Goal: Information Seeking & Learning: Learn about a topic

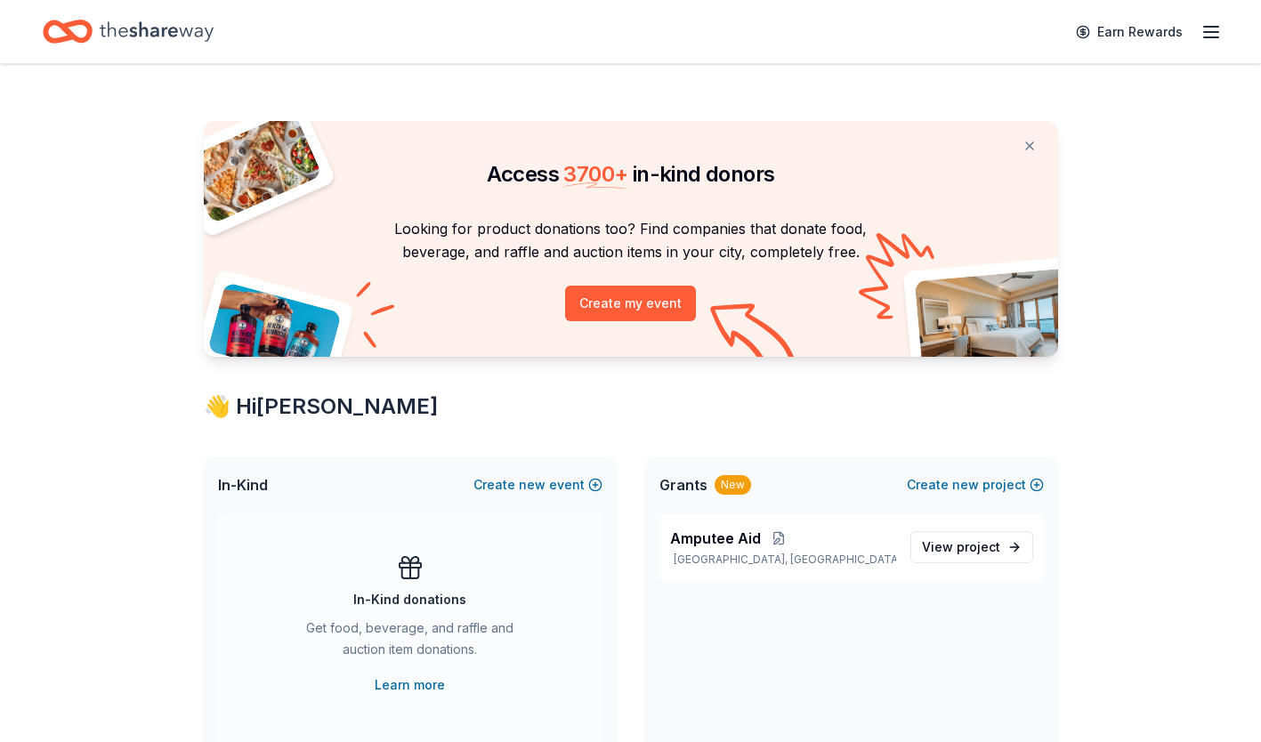
click at [688, 547] on span "Amputee Aid" at bounding box center [715, 538] width 91 height 21
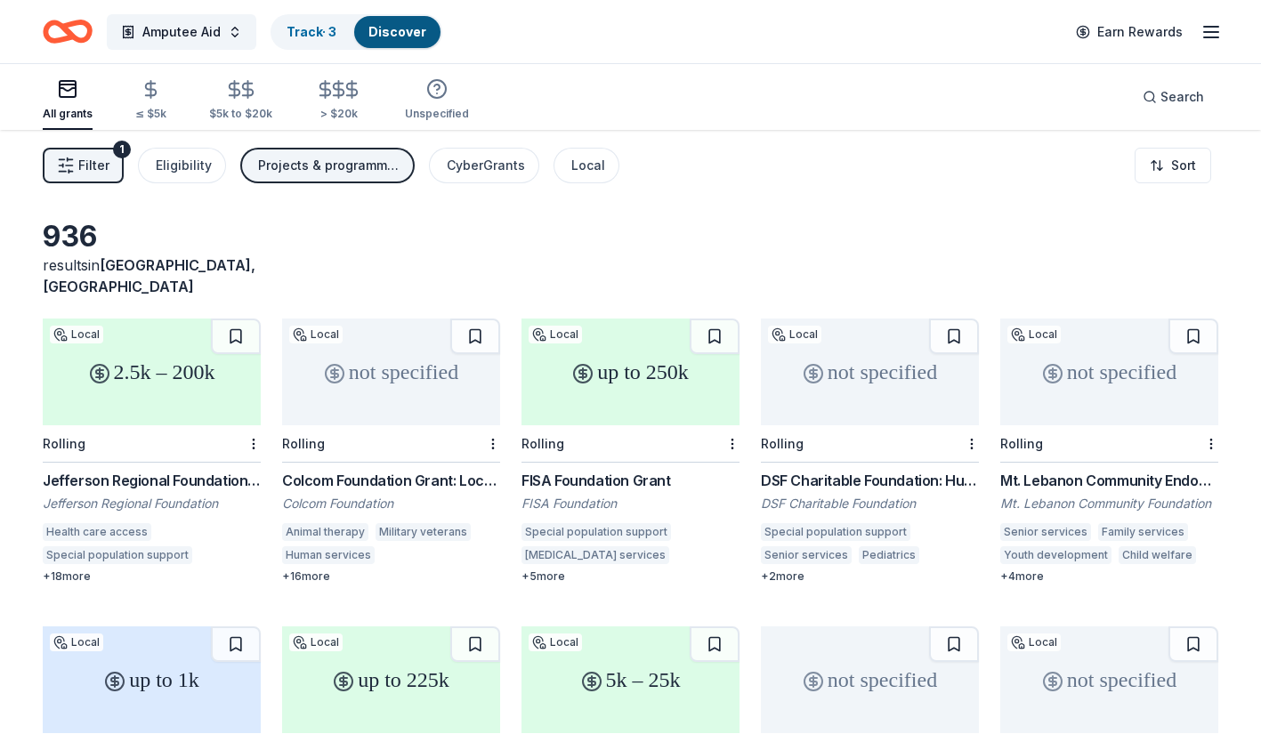
click at [579, 158] on div "Local" at bounding box center [588, 165] width 34 height 21
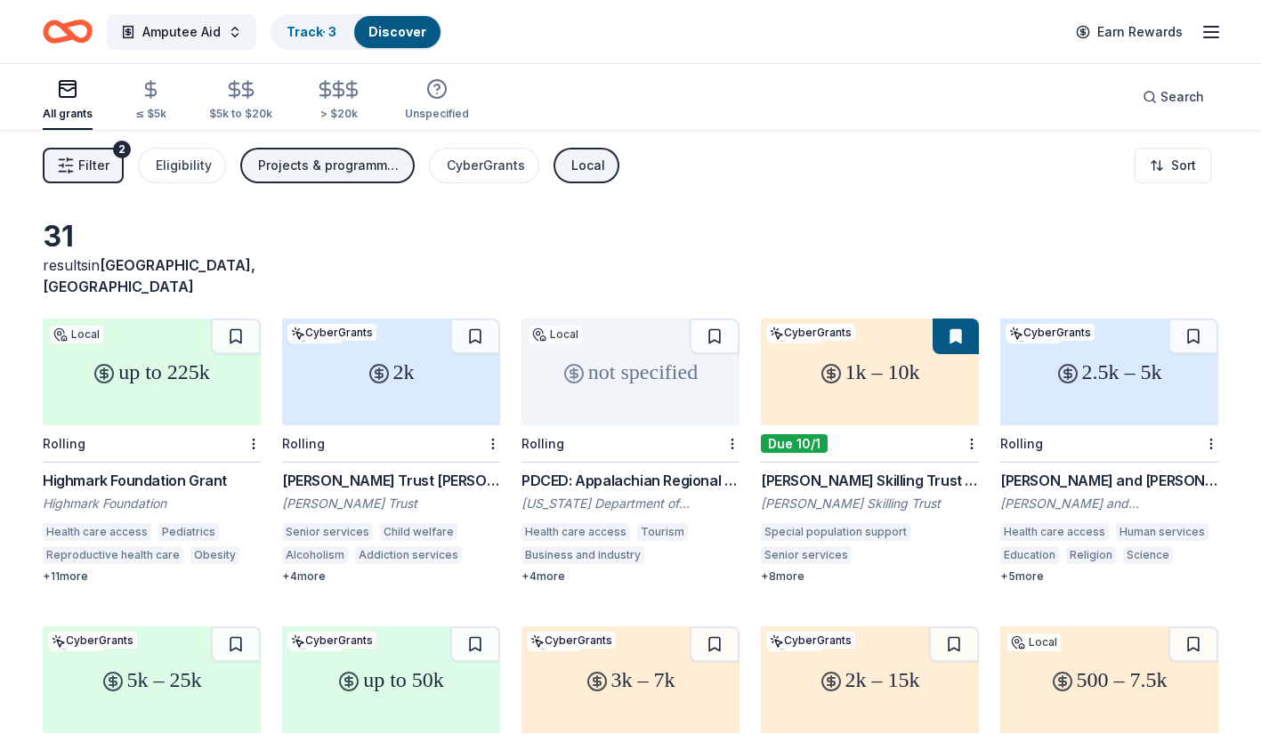
click at [320, 570] on div "+ 4 more" at bounding box center [391, 577] width 218 height 14
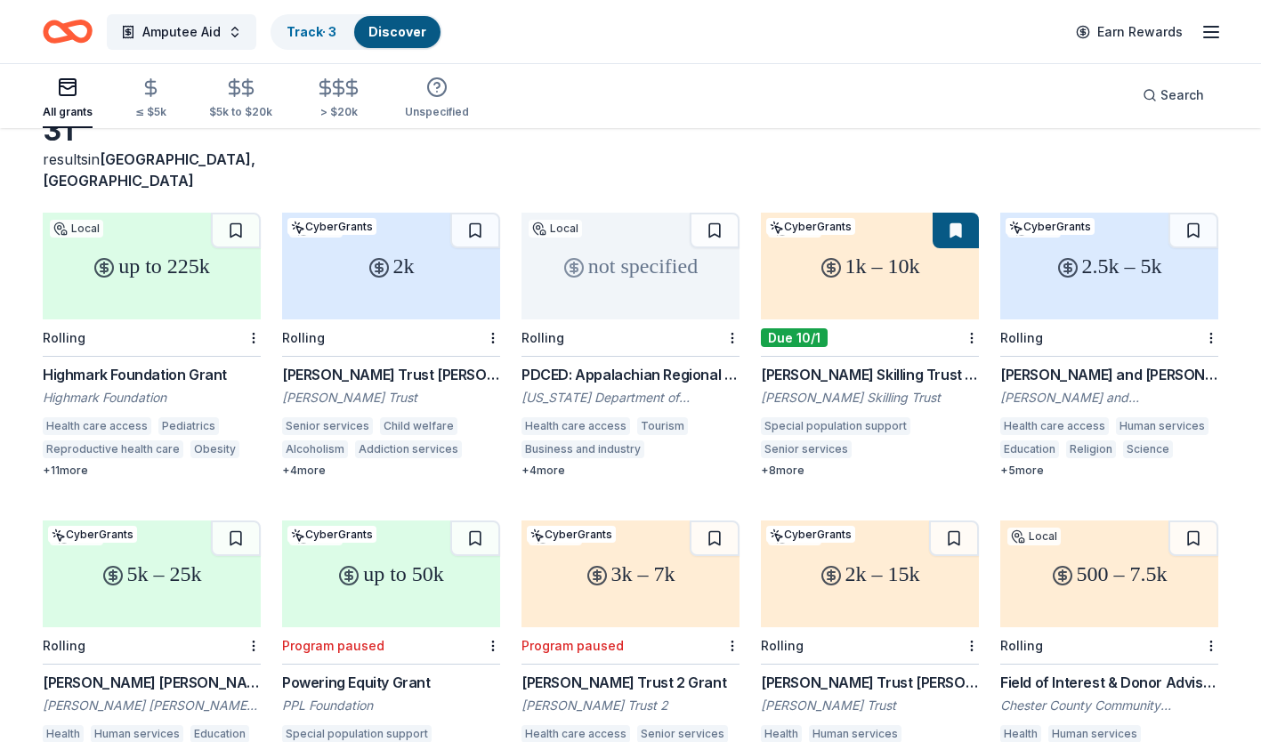
scroll to position [107, 0]
click at [476, 212] on button at bounding box center [475, 230] width 50 height 36
click at [1189, 212] on button at bounding box center [1194, 230] width 50 height 36
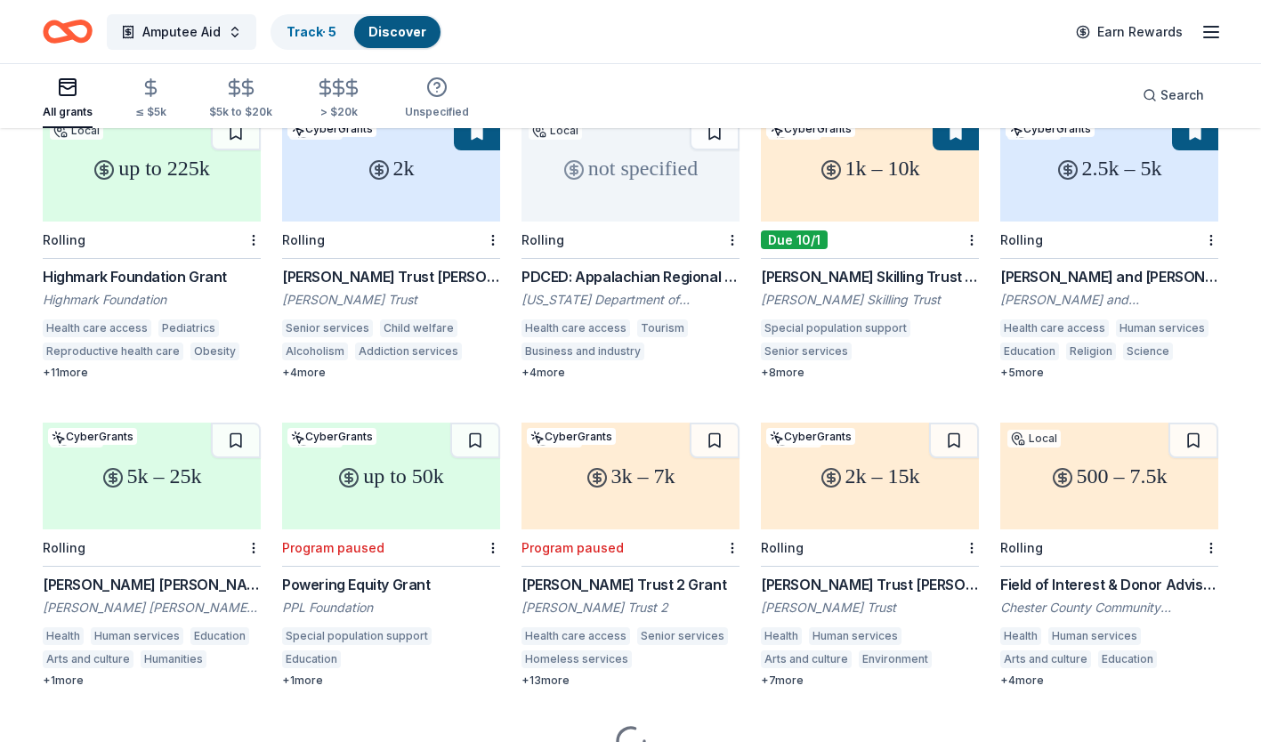
scroll to position [271, 0]
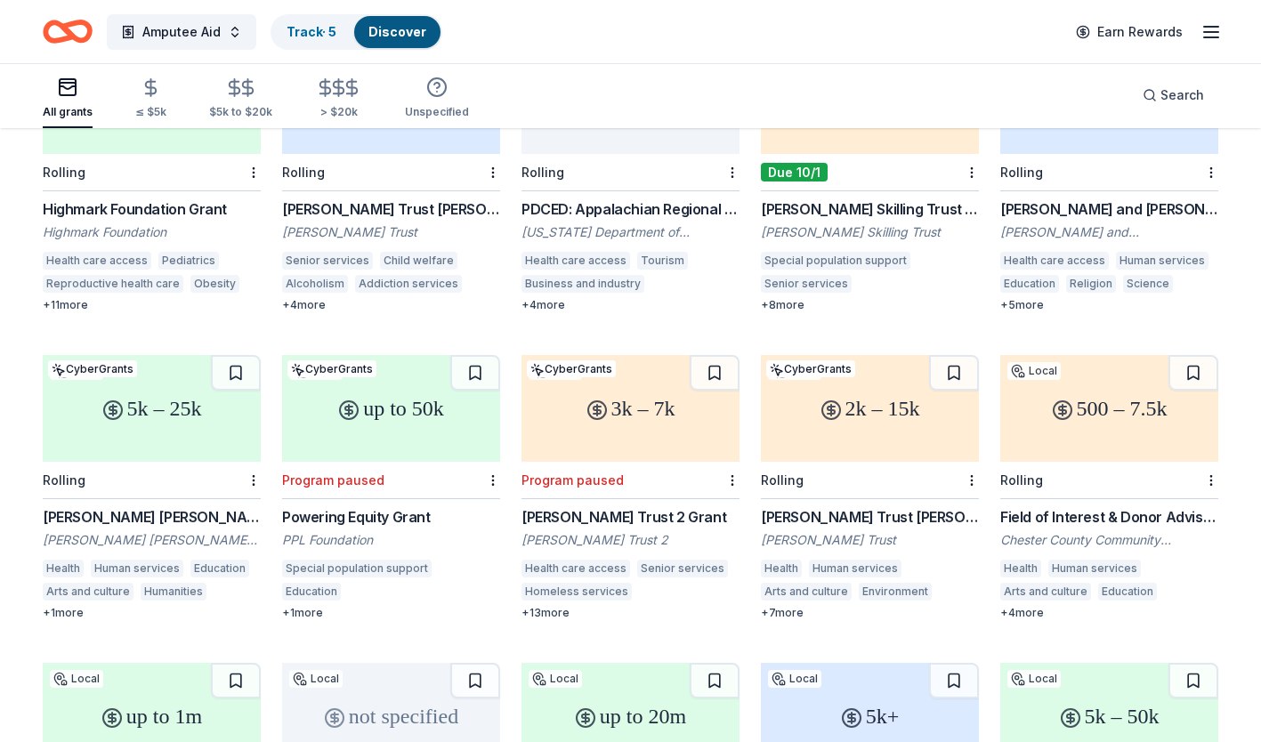
click at [232, 355] on button at bounding box center [236, 373] width 50 height 36
click at [822, 506] on div "Walter J. Miller Trust Grant" at bounding box center [870, 516] width 218 height 21
click at [947, 357] on button at bounding box center [954, 373] width 50 height 36
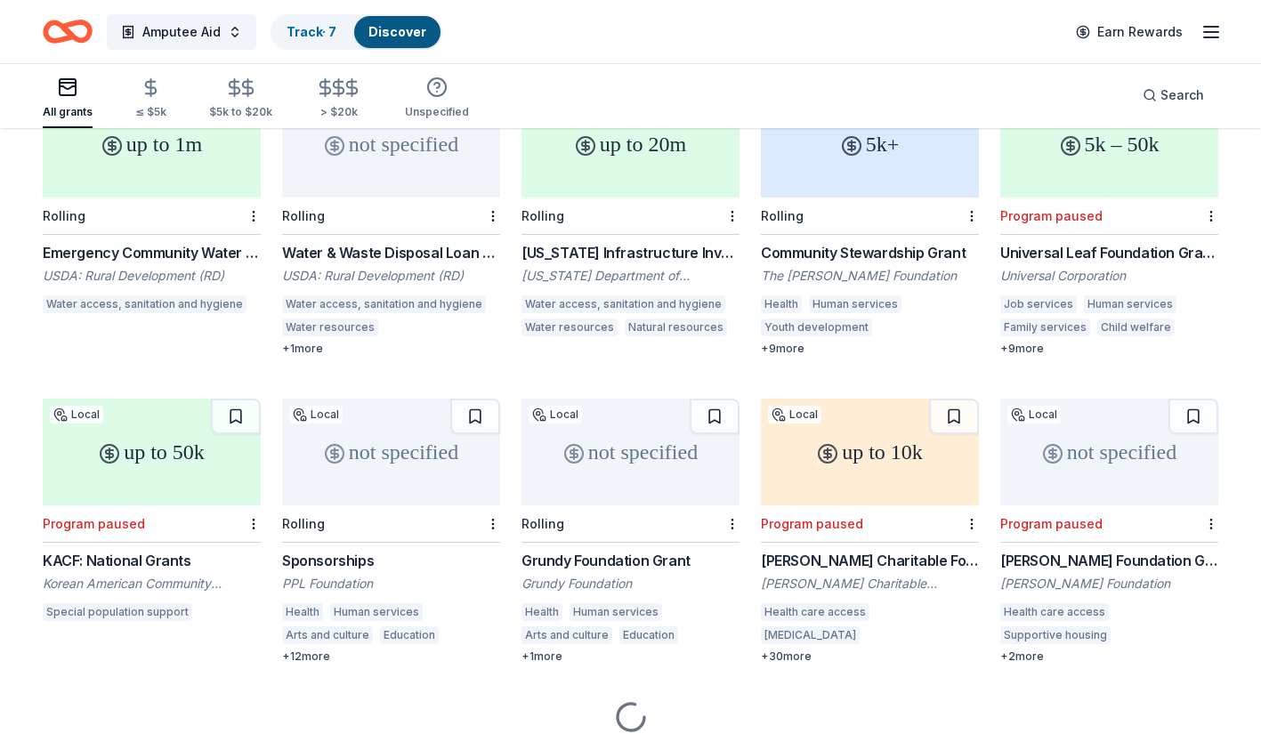
scroll to position [849, 0]
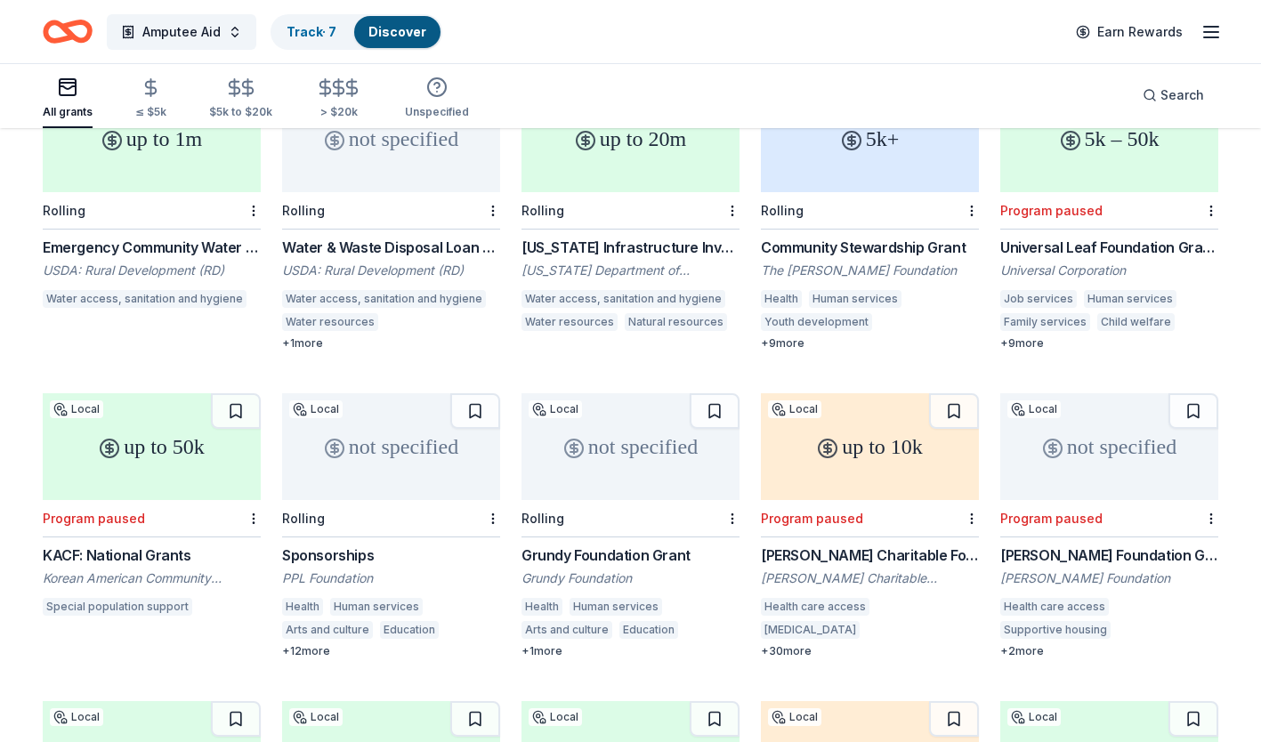
click at [469, 393] on button at bounding box center [475, 411] width 50 height 36
click at [704, 396] on button at bounding box center [715, 411] width 50 height 36
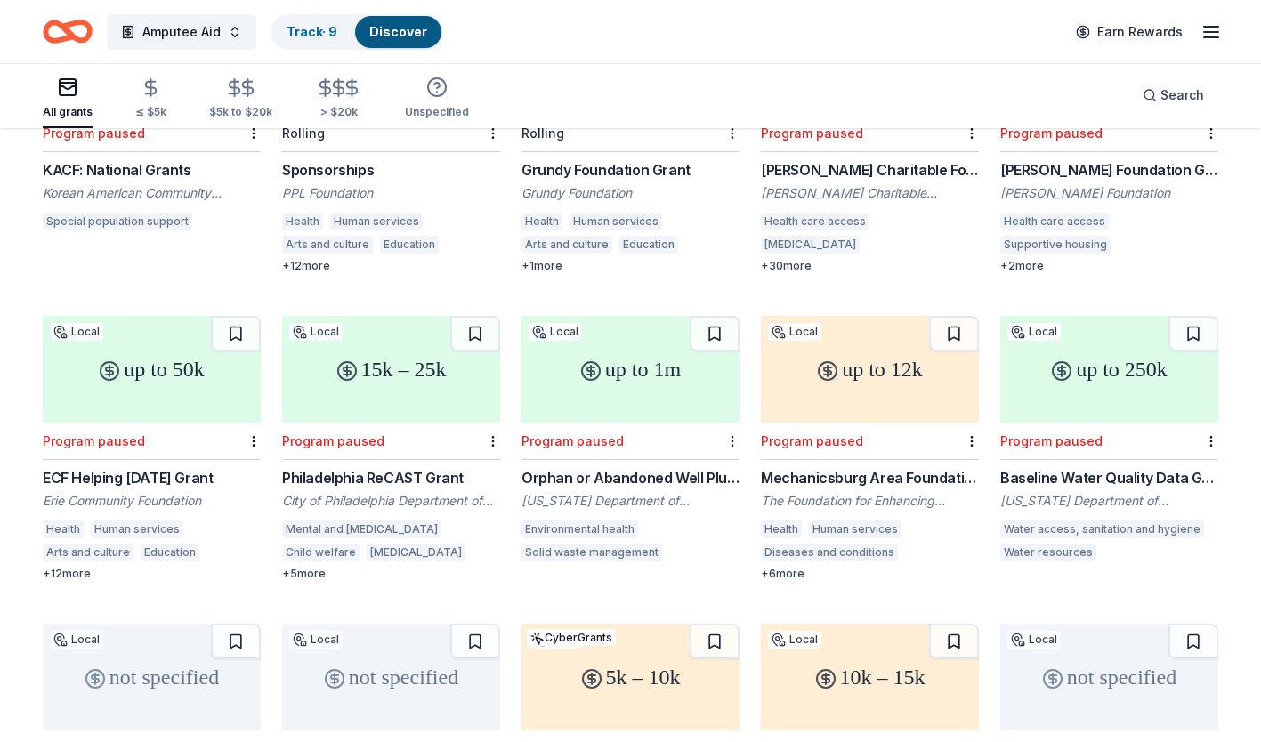
scroll to position [1105, 0]
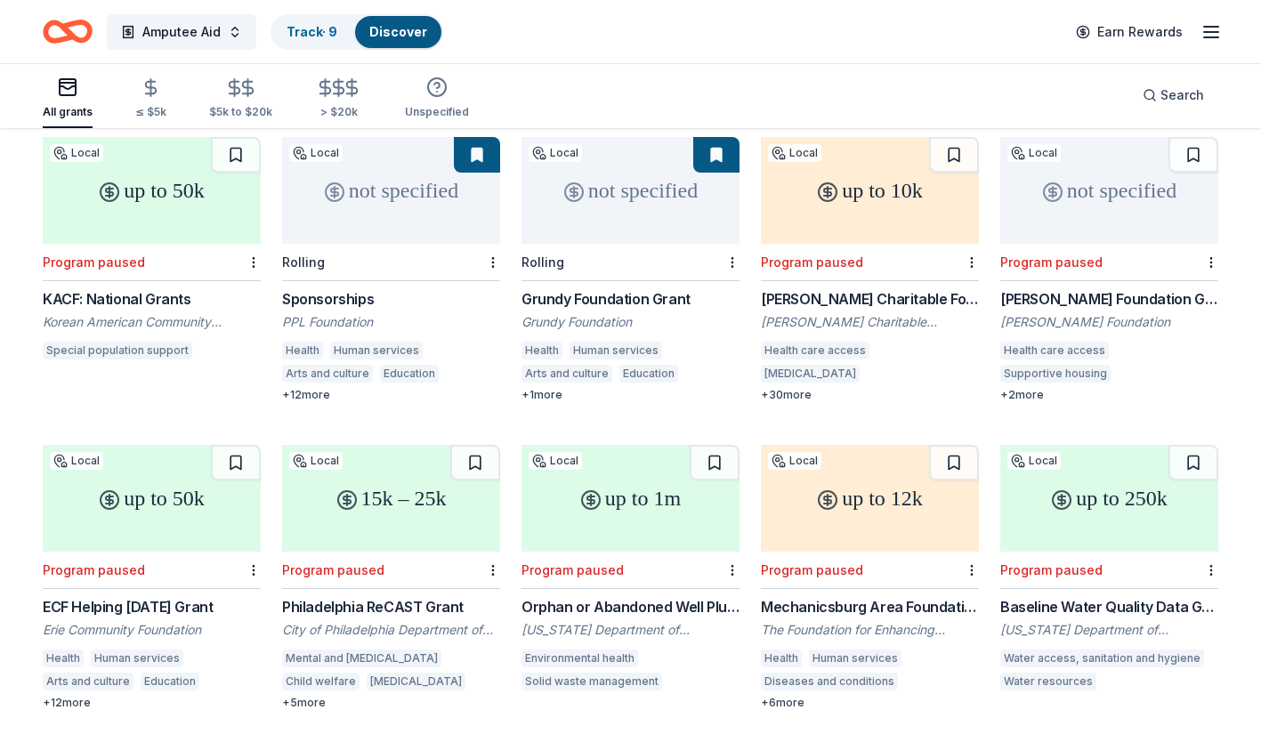
click at [339, 288] on div "Sponsorships" at bounding box center [391, 298] width 218 height 21
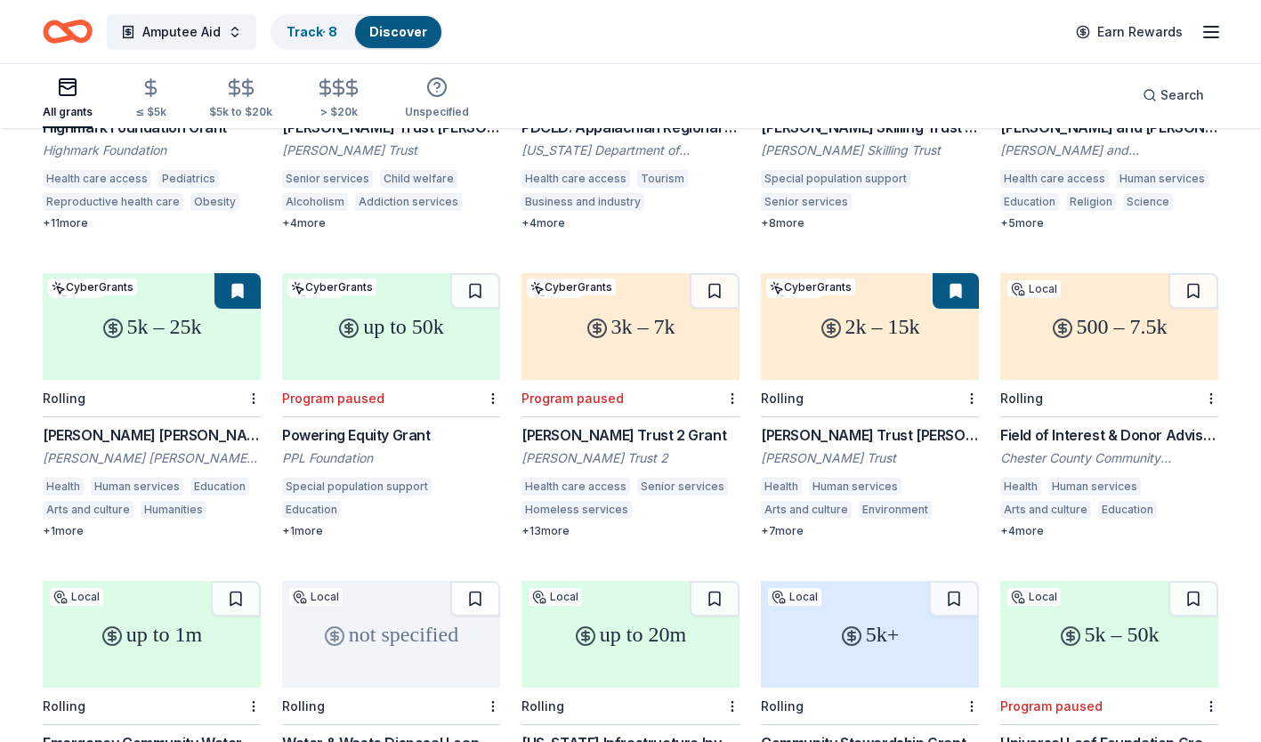
scroll to position [0, 0]
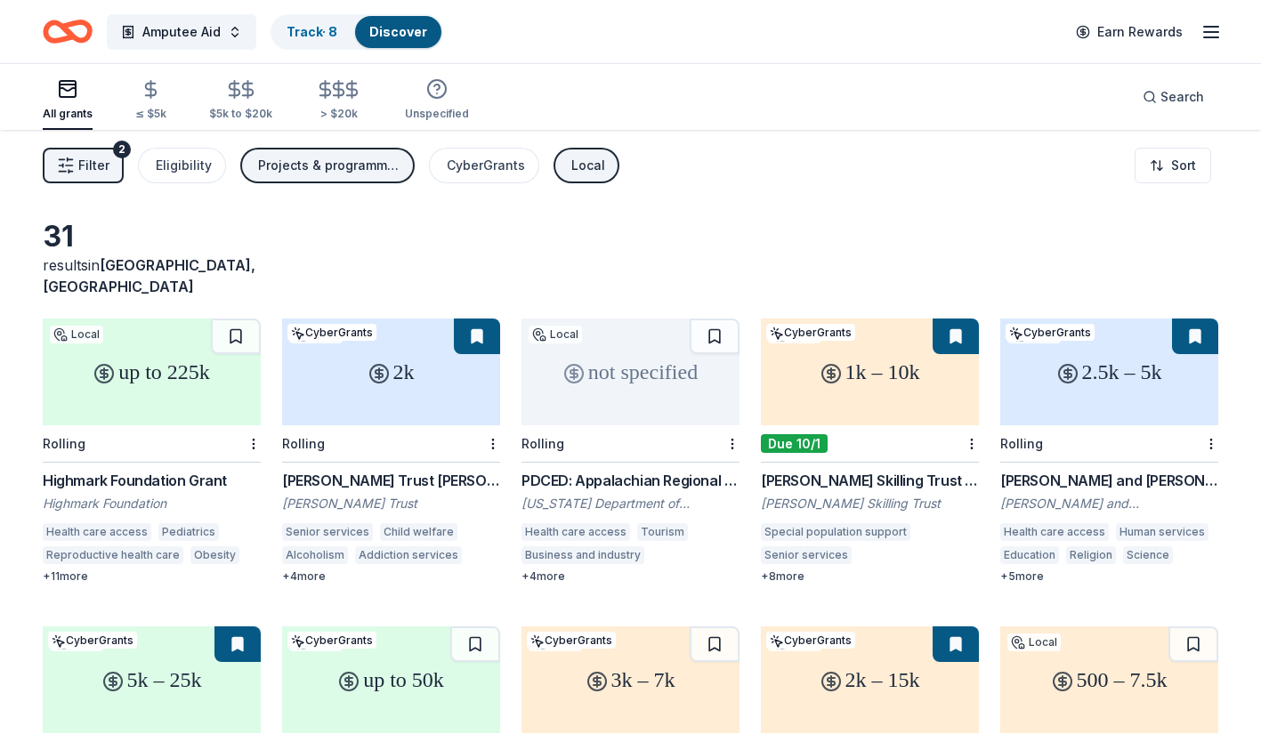
click at [320, 42] on div "Track · 8" at bounding box center [311, 32] width 79 height 32
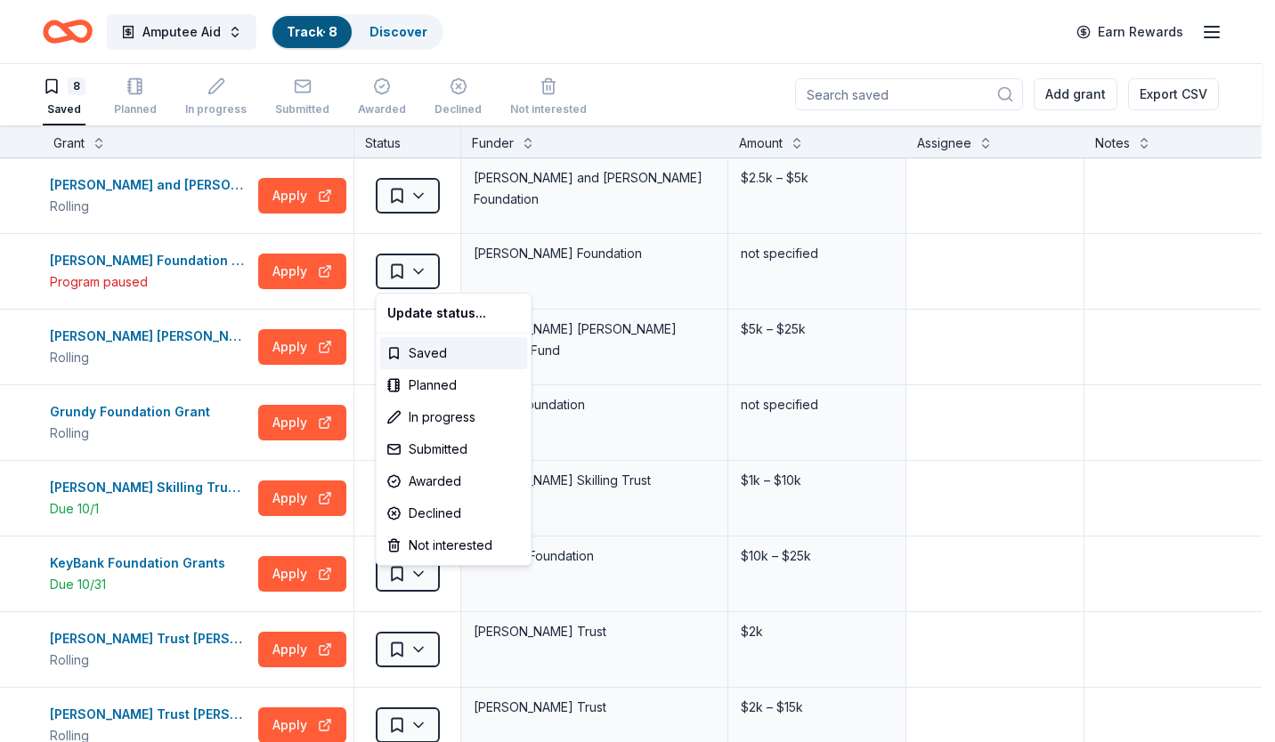
click at [426, 287] on html "Amputee Aid Track · 8 Discover Earn Rewards 8 Saved Planned In progress Submitt…" at bounding box center [637, 370] width 1275 height 742
click at [434, 550] on div "Not interested" at bounding box center [454, 546] width 148 height 32
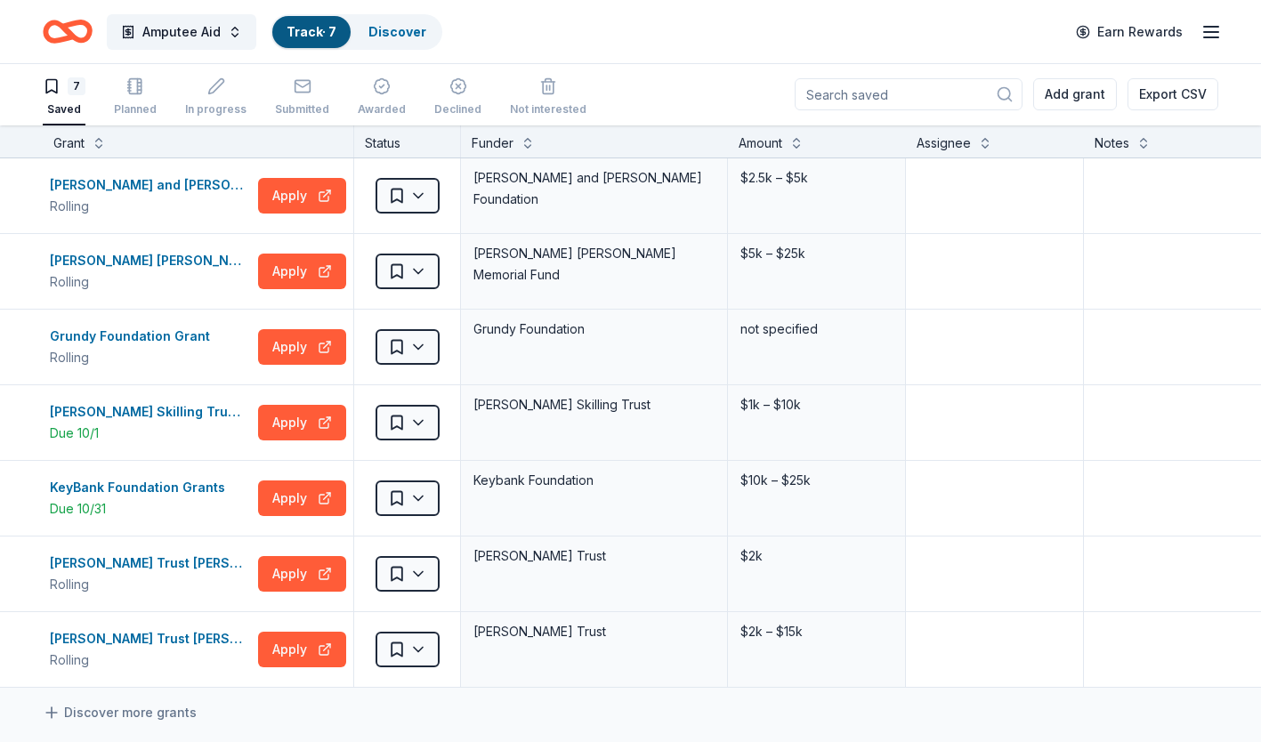
click at [132, 482] on div "KeyBank Foundation Grants" at bounding box center [141, 487] width 182 height 21
click at [152, 268] on div "Ethel Sergeant Clark Smith Memorial Fund Grant" at bounding box center [150, 261] width 201 height 21
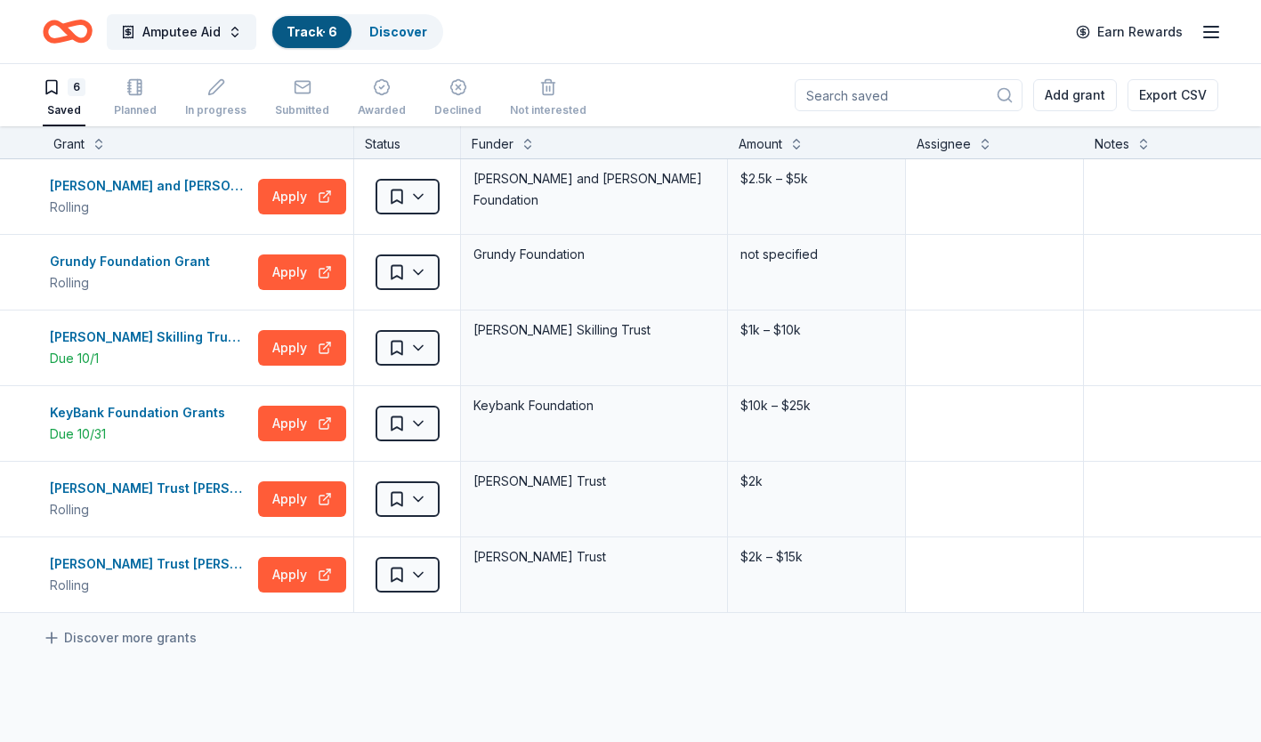
click at [135, 197] on div "Rolling" at bounding box center [150, 207] width 201 height 21
click at [113, 266] on div "Grundy Foundation Grant" at bounding box center [133, 261] width 167 height 21
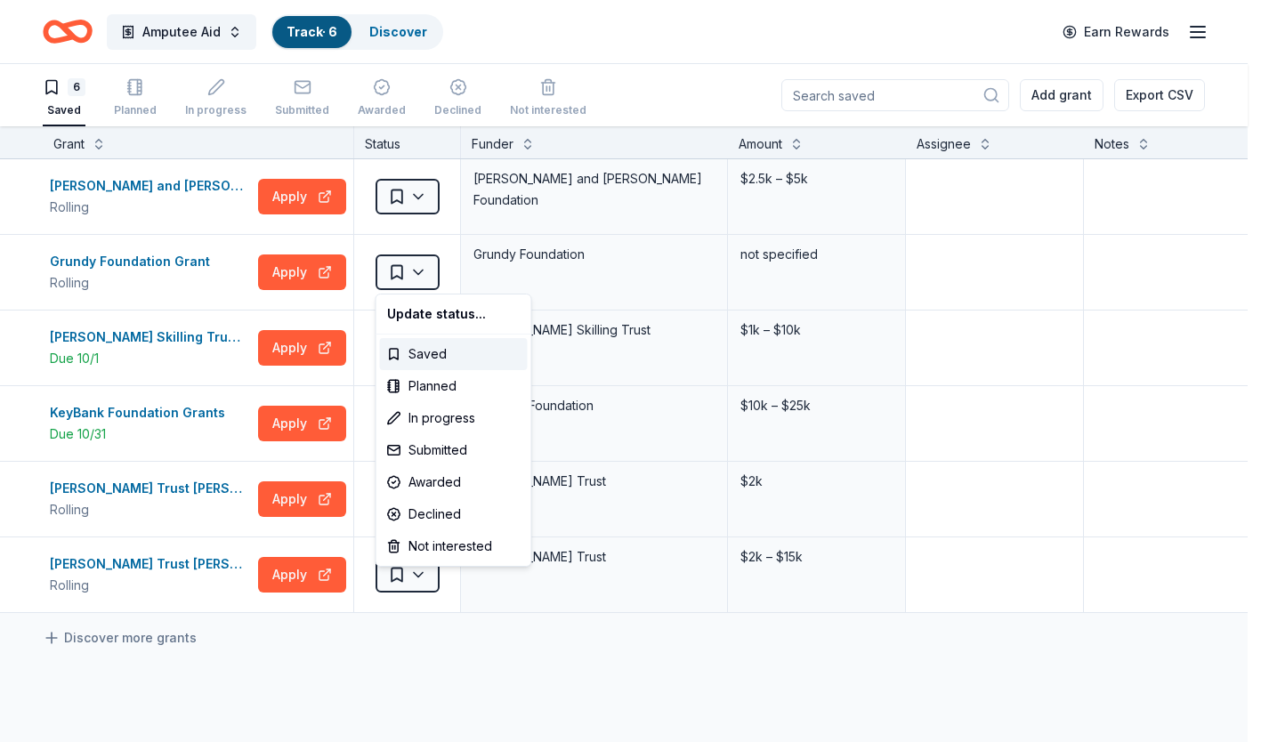
click at [393, 269] on html "Amputee Aid Track · 6 Discover Earn Rewards 6 Saved Planned In progress Submitt…" at bounding box center [630, 371] width 1261 height 742
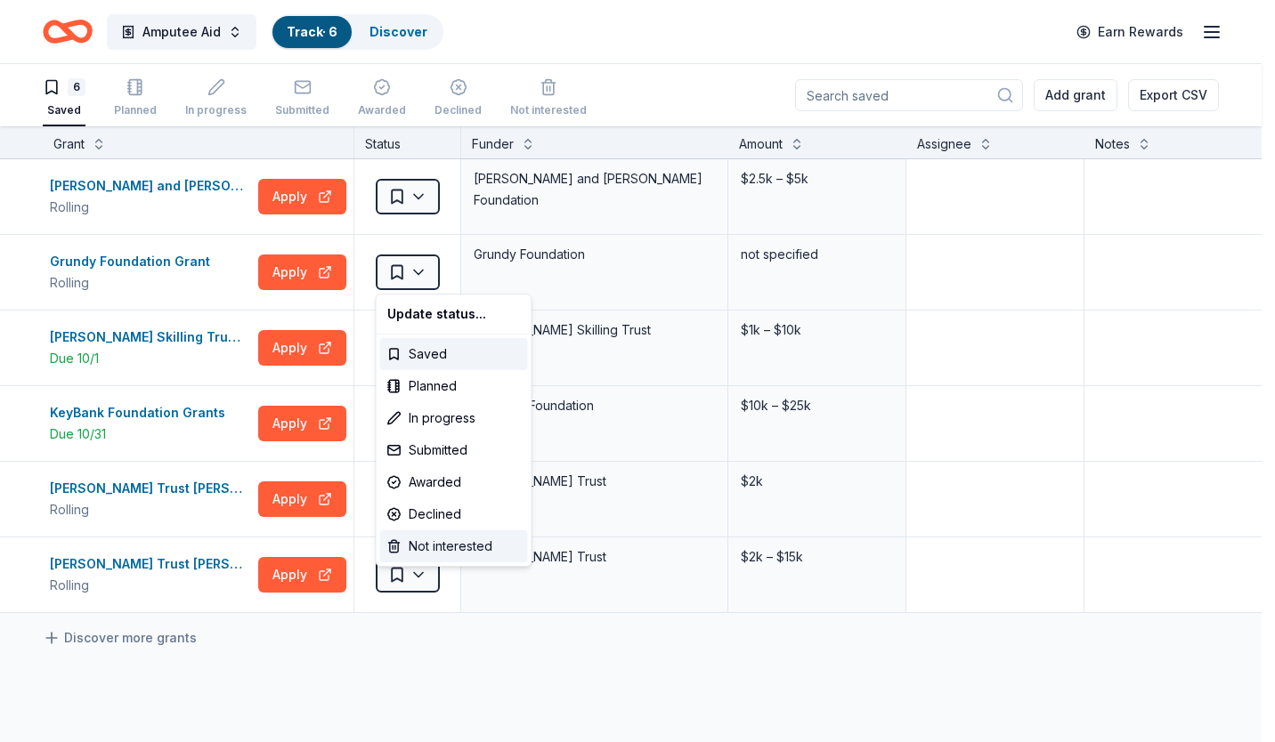
click at [433, 547] on div "Not interested" at bounding box center [454, 546] width 148 height 32
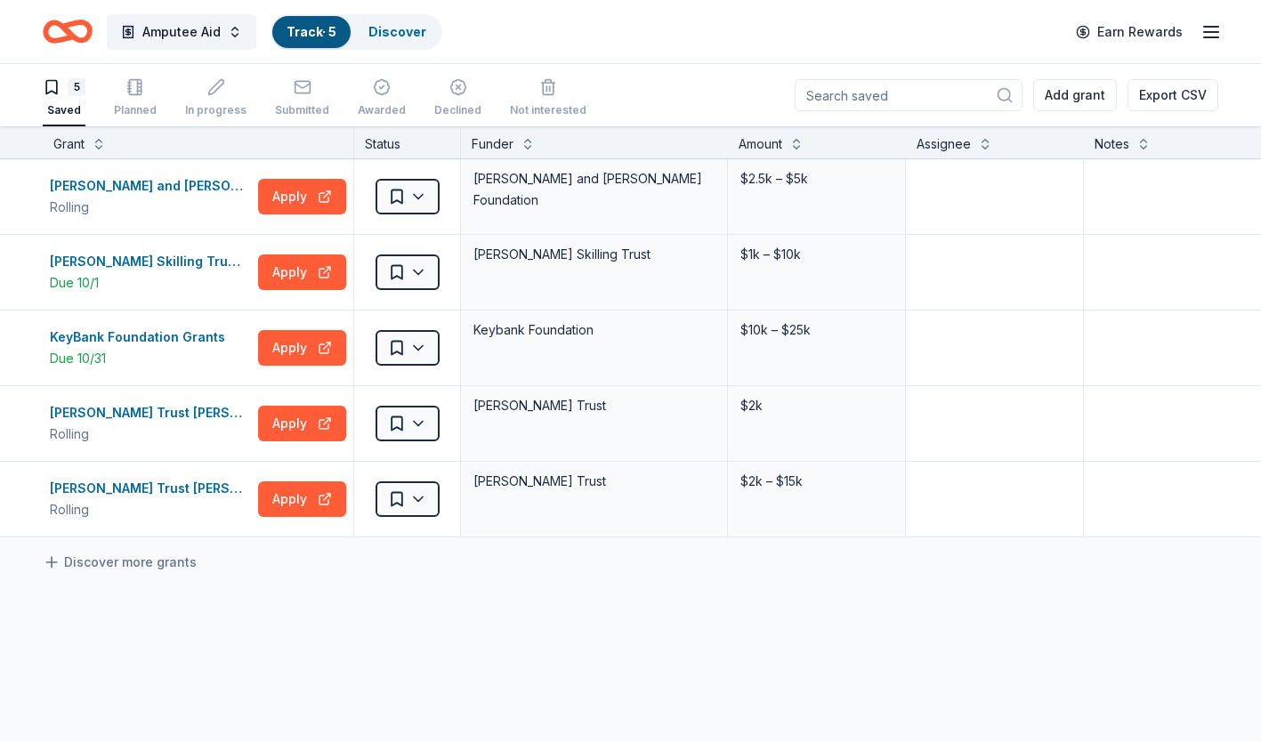
click at [1186, 96] on button "Export CSV" at bounding box center [1173, 95] width 91 height 32
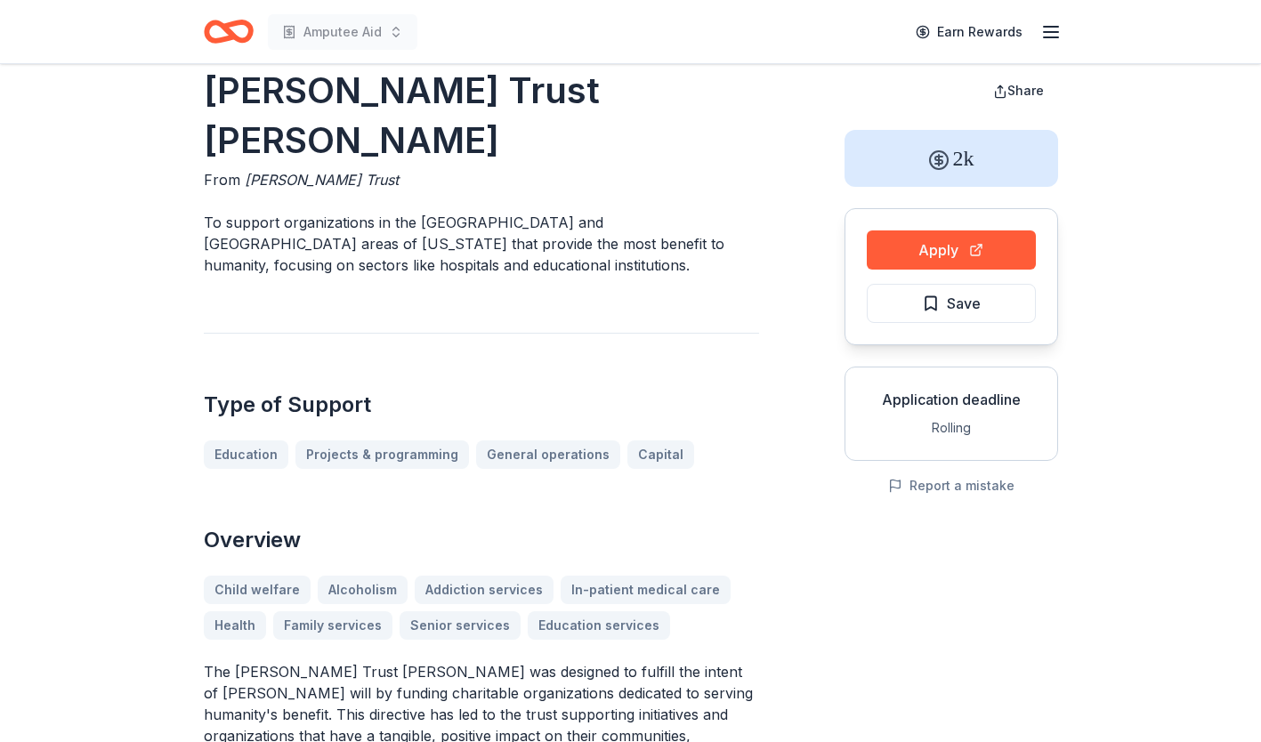
scroll to position [36, 0]
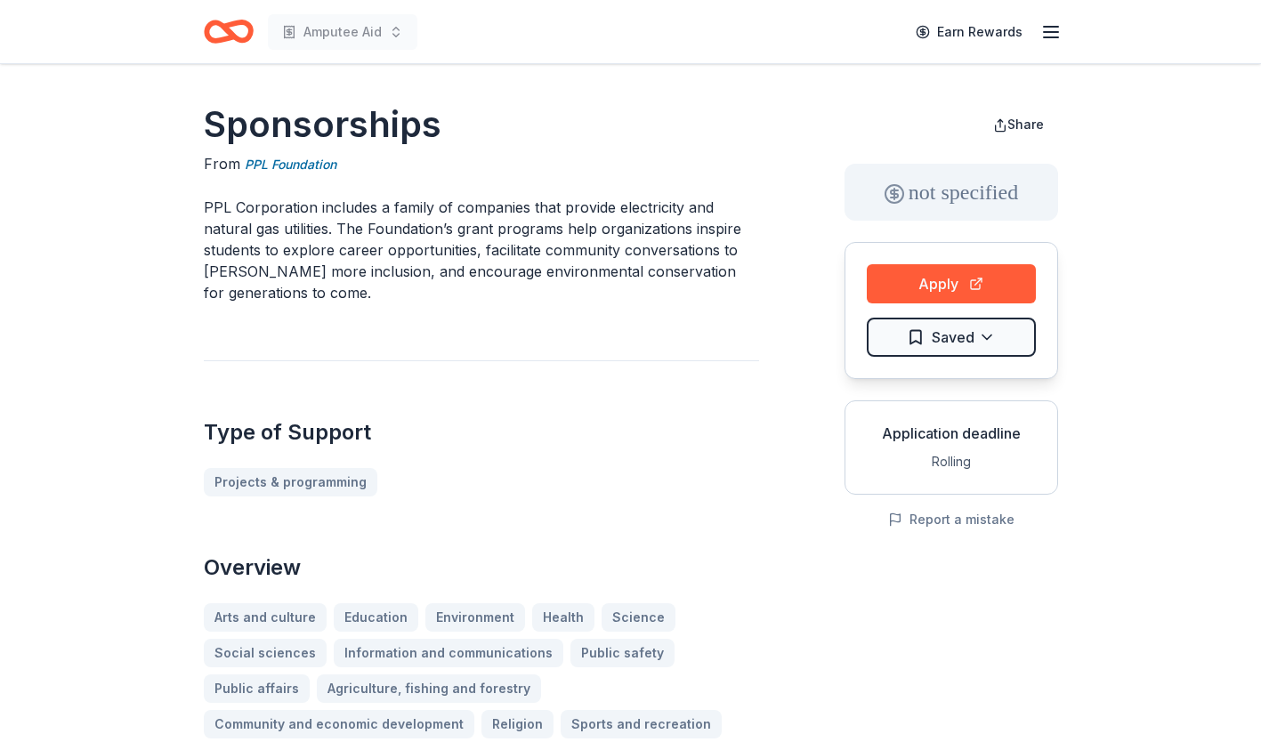
click at [933, 337] on html "Amputee Aid Earn Rewards Sponsorships From PPL Foundation PPL Corporation inclu…" at bounding box center [630, 371] width 1261 height 742
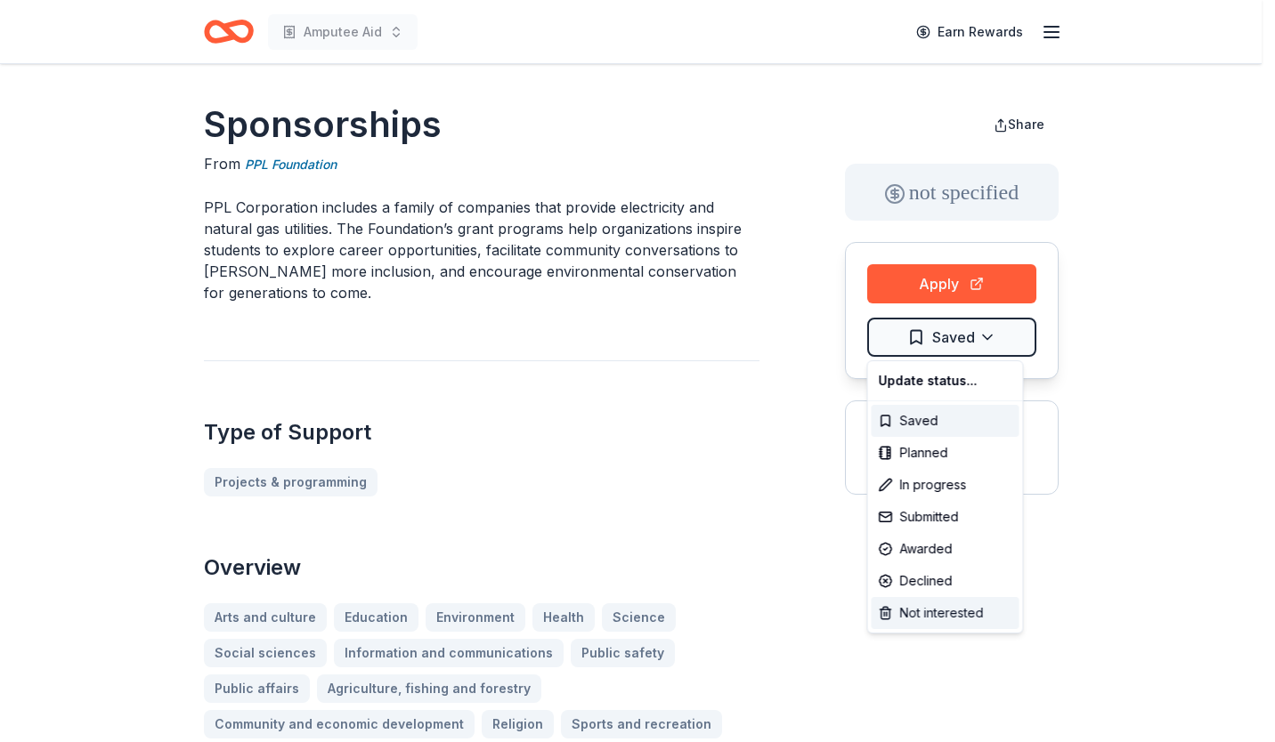
click at [928, 623] on div "Not interested" at bounding box center [945, 613] width 148 height 32
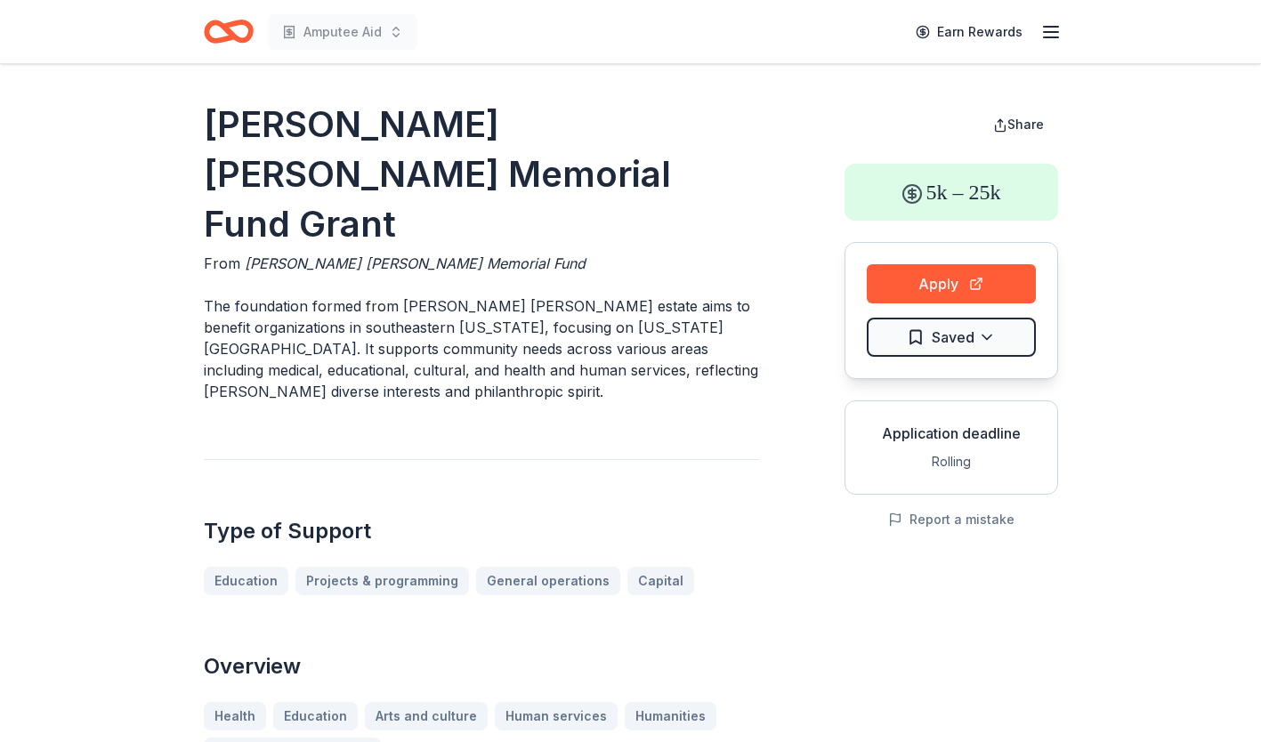
click at [926, 340] on html "Amputee Aid Earn Rewards [PERSON_NAME] [PERSON_NAME] Memorial Fund Grant From […" at bounding box center [630, 371] width 1261 height 742
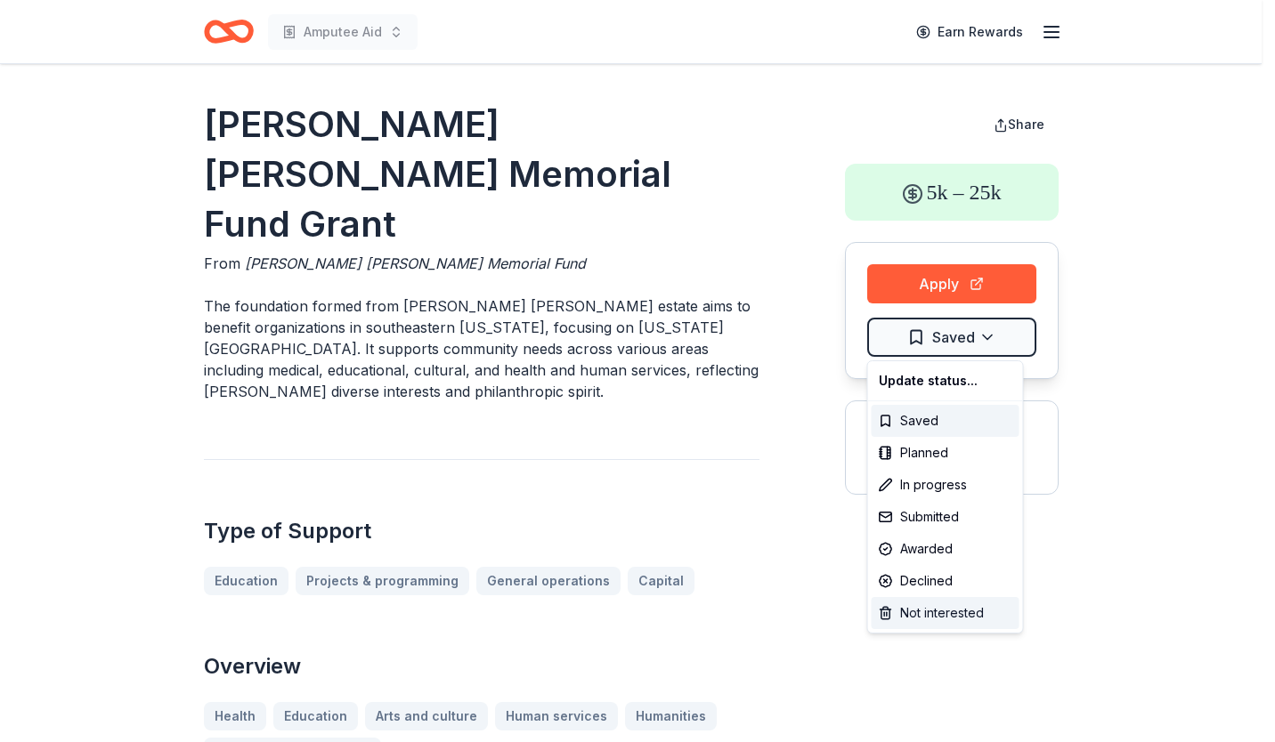
click at [893, 627] on div "Not interested" at bounding box center [945, 613] width 148 height 32
click at [898, 611] on div "Not interested" at bounding box center [945, 613] width 148 height 32
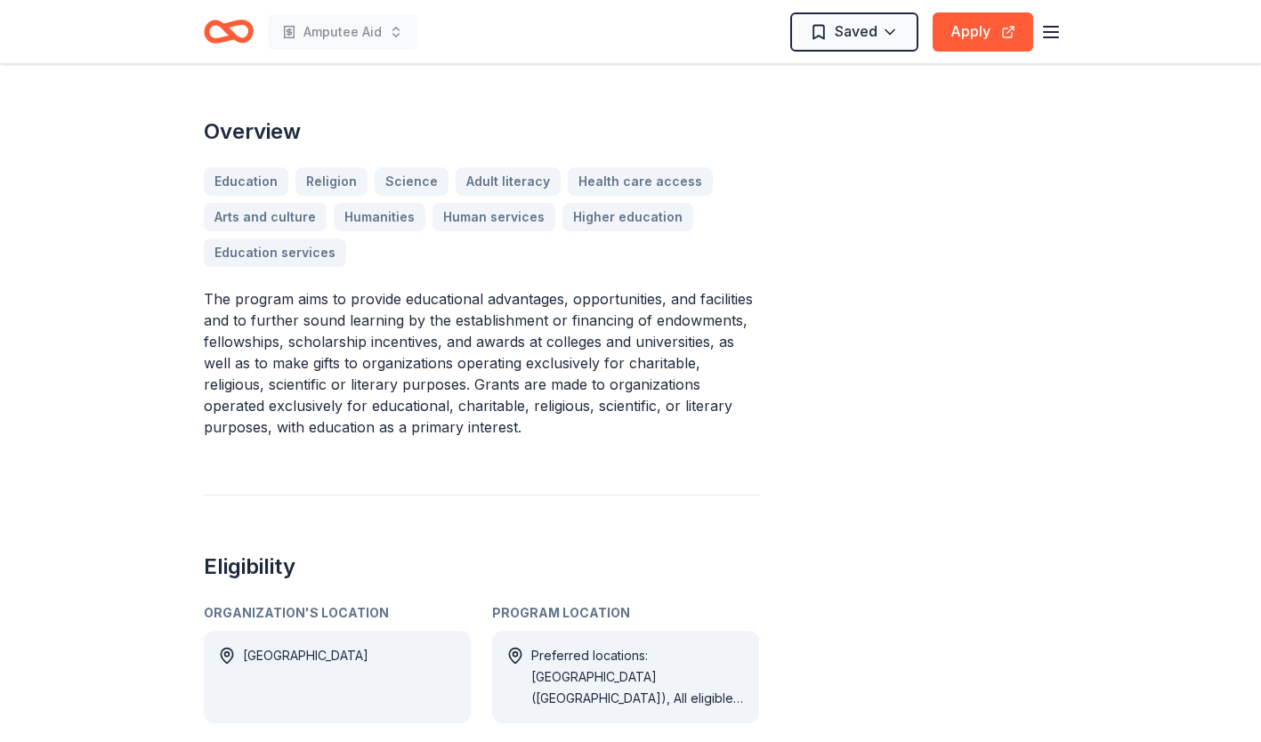
scroll to position [488, 0]
